Goal: Information Seeking & Learning: Find specific fact

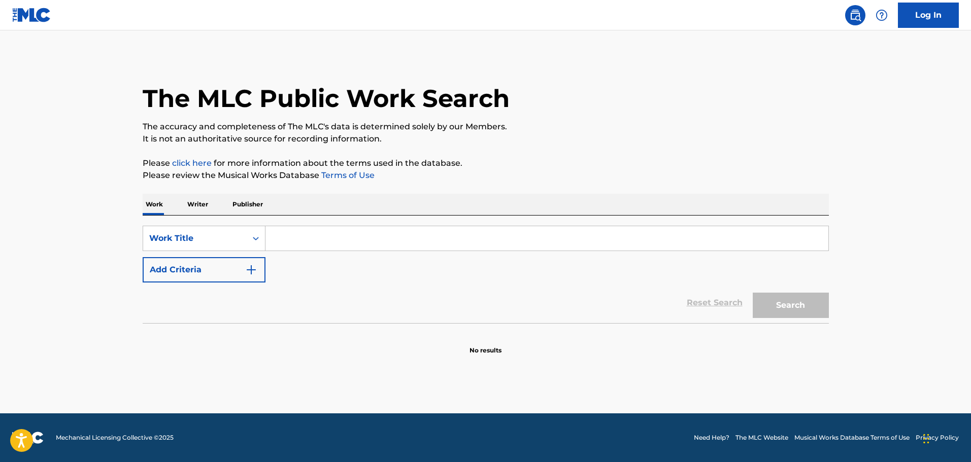
click at [299, 246] on input "Search Form" at bounding box center [546, 238] width 563 height 24
type input "prime of my life"
click at [246, 278] on button "Add Criteria" at bounding box center [204, 269] width 123 height 25
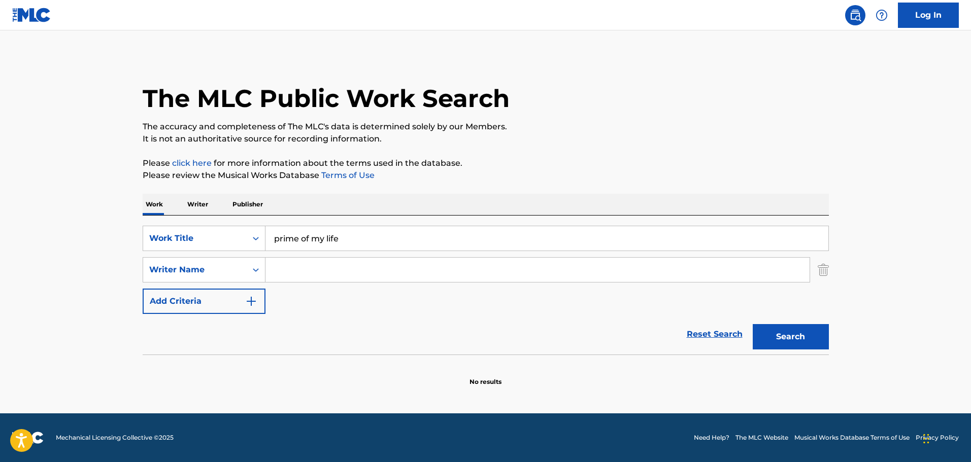
click at [358, 263] on input "Search Form" at bounding box center [537, 270] width 544 height 24
type input "Glass"
click at [753, 324] on button "Search" at bounding box center [791, 336] width 76 height 25
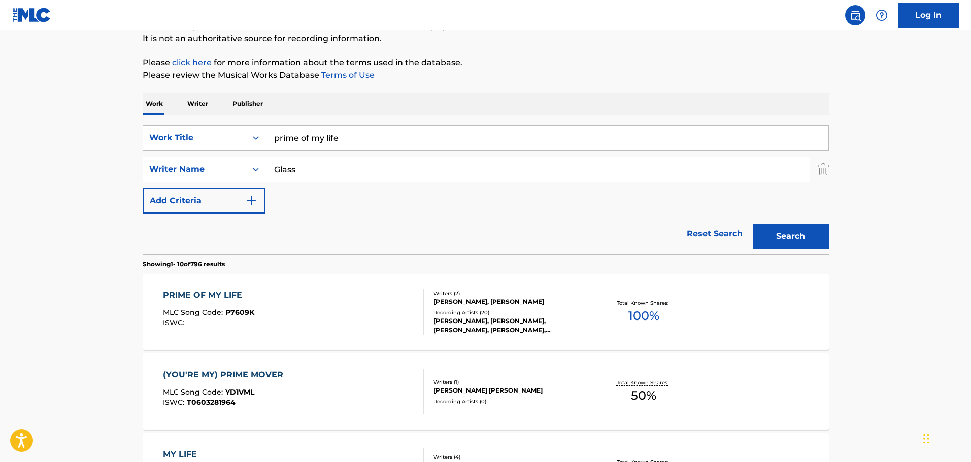
scroll to position [101, 0]
click at [293, 304] on div "PRIME OF MY LIFE MLC Song Code : P7609K ISWC :" at bounding box center [293, 311] width 261 height 46
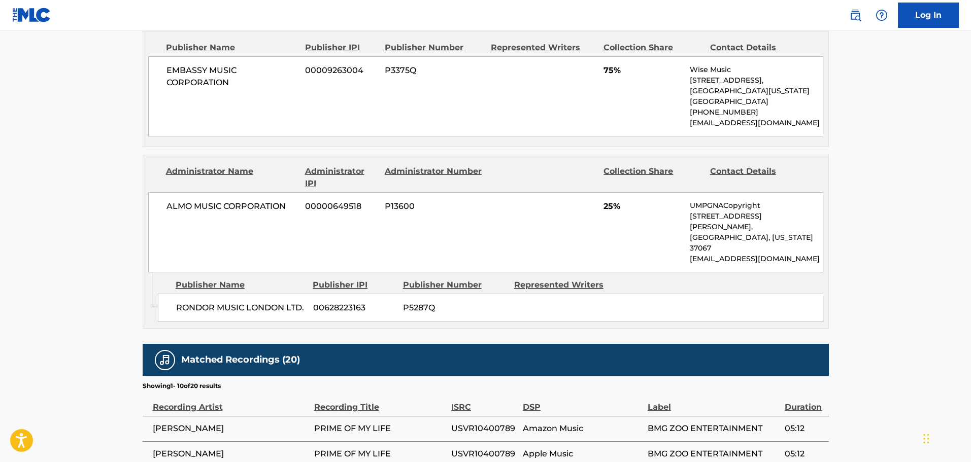
scroll to position [355, 0]
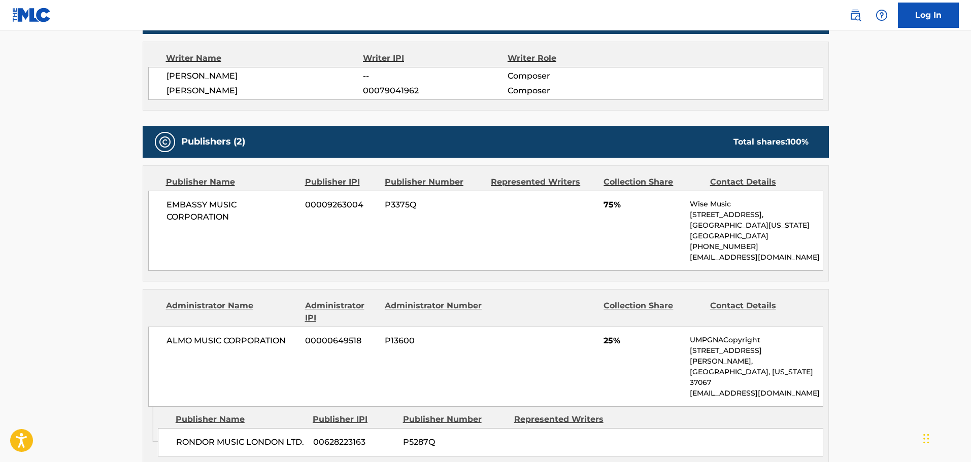
click at [741, 256] on p "[EMAIL_ADDRESS][DOMAIN_NAME]" at bounding box center [756, 257] width 132 height 11
copy p "[EMAIL_ADDRESS][DOMAIN_NAME]"
click at [702, 264] on div "EMBASSY MUSIC CORPORATION 00009263004 P3375Q 75% Wise Music [STREET_ADDRESS][US…" at bounding box center [485, 231] width 675 height 80
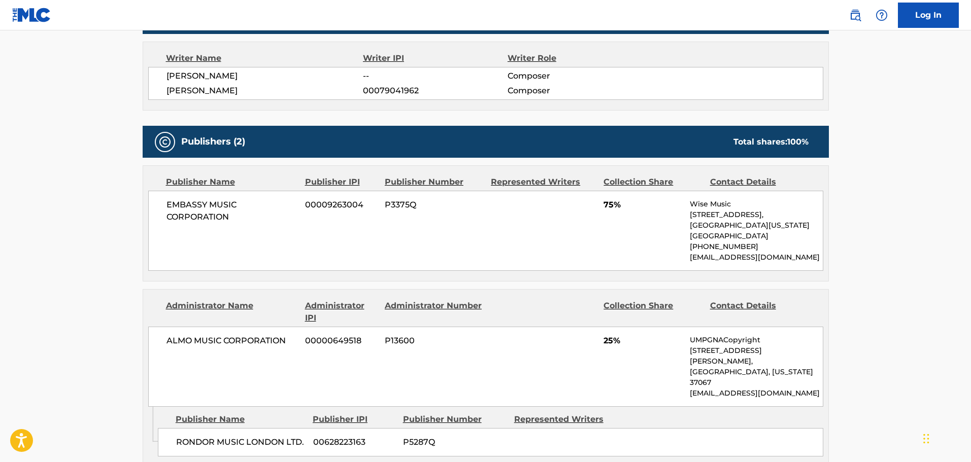
click at [702, 264] on div "EMBASSY MUSIC CORPORATION 00009263004 P3375Q 75% Wise Music [STREET_ADDRESS][US…" at bounding box center [485, 231] width 675 height 80
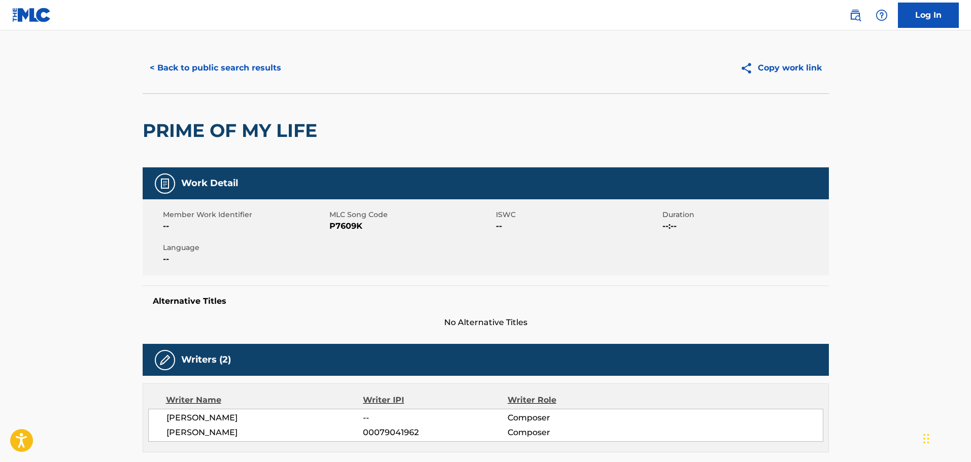
scroll to position [0, 0]
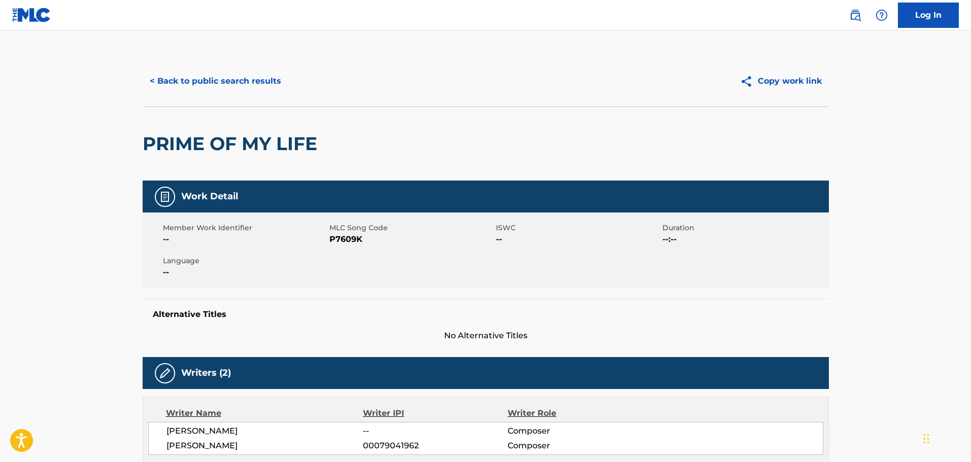
click at [158, 88] on button "< Back to public search results" at bounding box center [216, 81] width 146 height 25
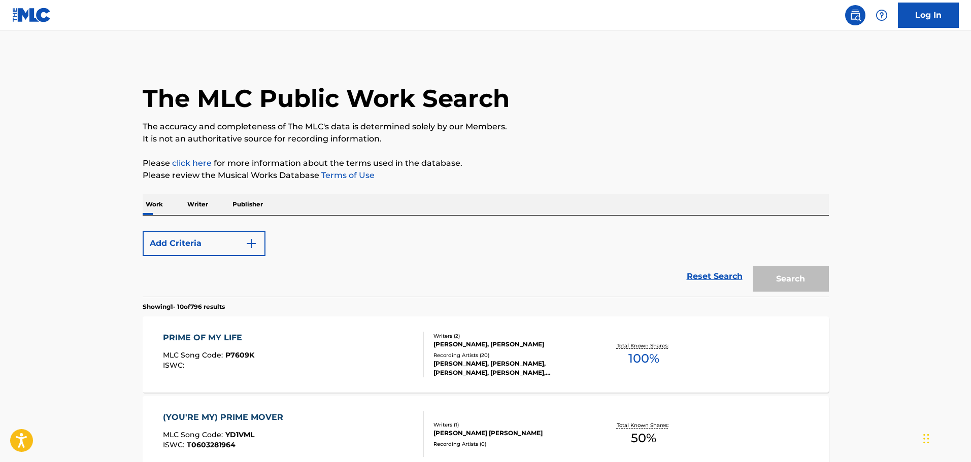
scroll to position [101, 0]
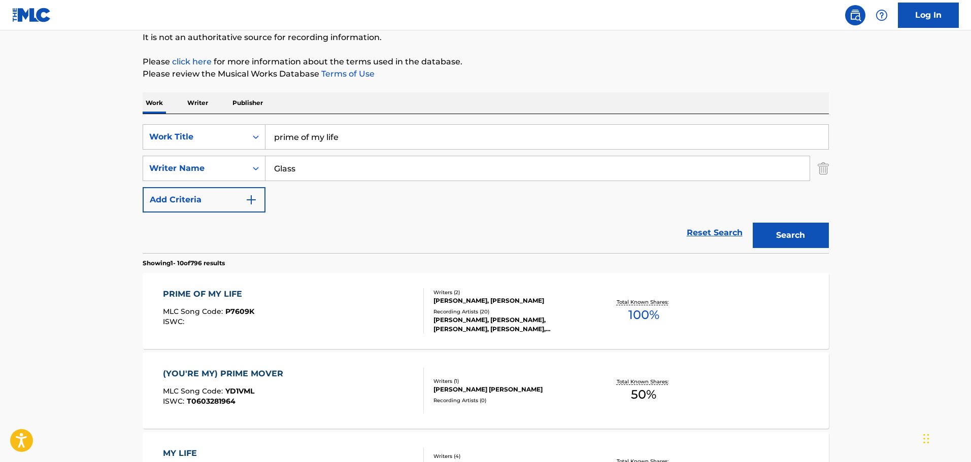
click at [293, 142] on input "prime of my life" at bounding box center [546, 137] width 563 height 24
paste input "That's What I'm Working On Tonight"
type input "That's What I'm Working On Tonight"
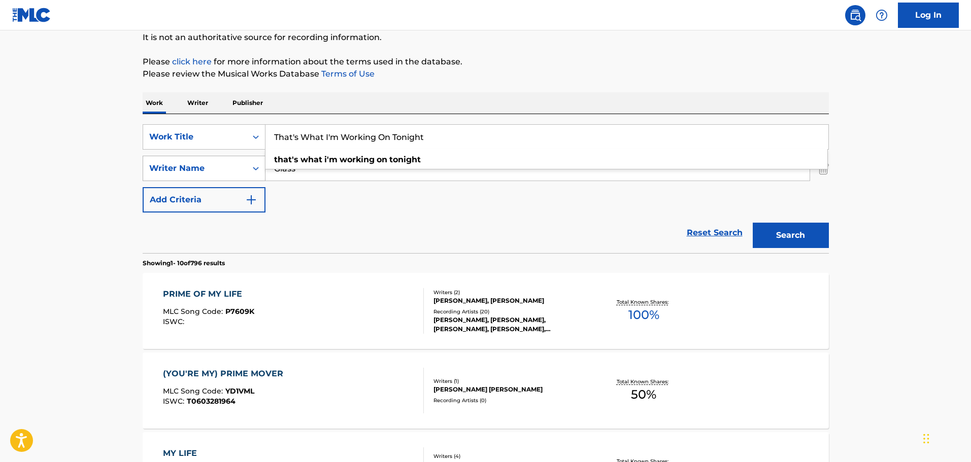
drag, startPoint x: 100, startPoint y: 148, endPoint x: 202, endPoint y: 162, distance: 103.5
click at [274, 166] on input "Glass" at bounding box center [537, 168] width 544 height 24
type input "[PERSON_NAME]"
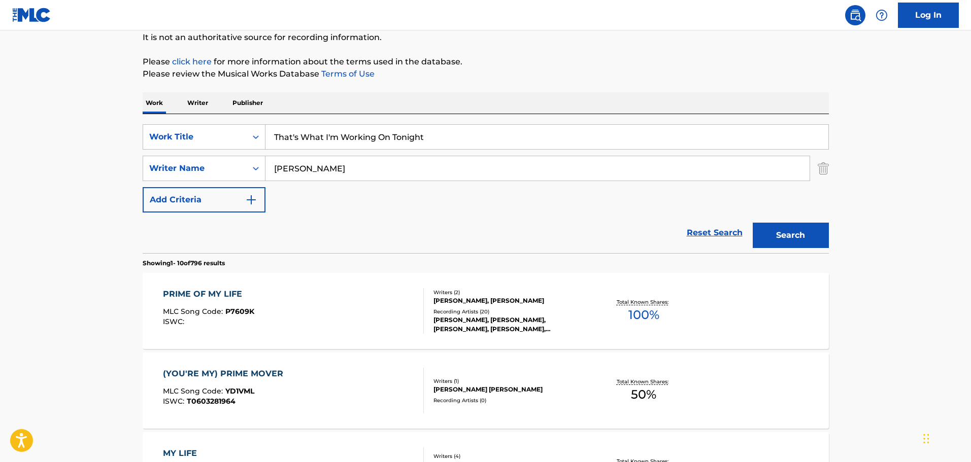
click at [753, 223] on button "Search" at bounding box center [791, 235] width 76 height 25
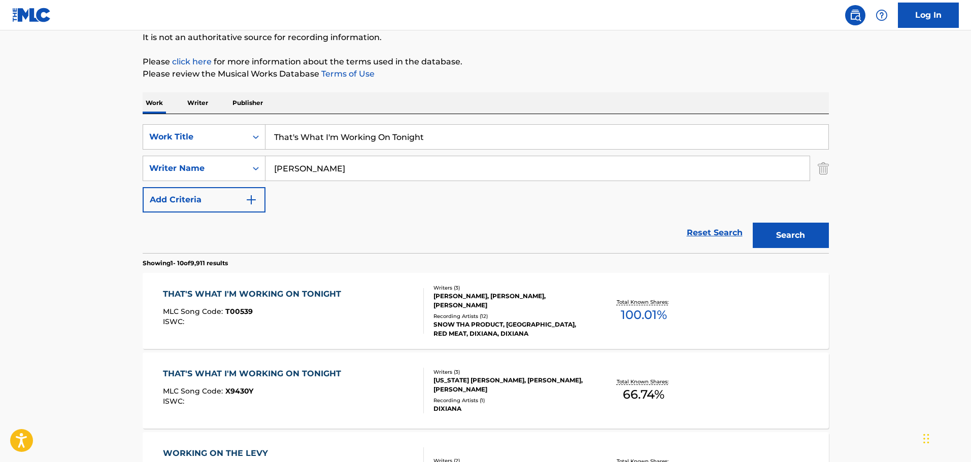
click at [378, 290] on div "THAT'S WHAT I'M WORKING ON TONIGHT MLC Song Code : T00539 ISWC :" at bounding box center [293, 311] width 261 height 46
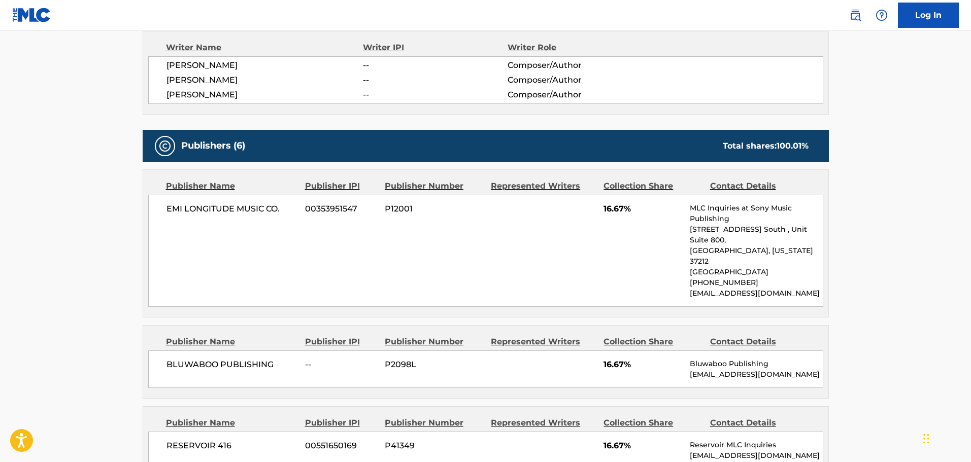
scroll to position [355, 0]
